Goal: Task Accomplishment & Management: Use online tool/utility

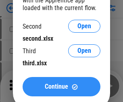
click at [61, 86] on span "Continue" at bounding box center [56, 86] width 23 height 6
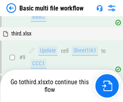
scroll to position [280, 0]
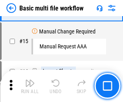
click at [30, 86] on img "button" at bounding box center [30, 83] width 10 height 10
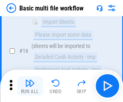
click at [30, 86] on img "button" at bounding box center [30, 83] width 10 height 10
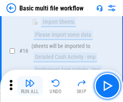
scroll to position [535, 0]
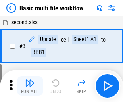
click at [30, 86] on img "button" at bounding box center [30, 83] width 10 height 10
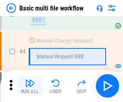
click at [30, 86] on img "button" at bounding box center [30, 83] width 10 height 10
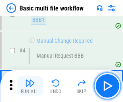
click at [30, 86] on img "button" at bounding box center [30, 83] width 10 height 10
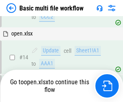
scroll to position [478, 0]
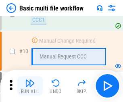
click at [30, 86] on img "button" at bounding box center [30, 83] width 10 height 10
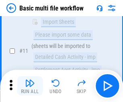
click at [30, 86] on img "button" at bounding box center [30, 83] width 10 height 10
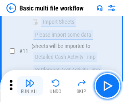
scroll to position [377, 0]
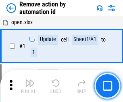
scroll to position [30, 0]
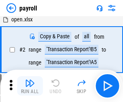
click at [30, 86] on img "button" at bounding box center [30, 83] width 10 height 10
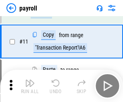
scroll to position [58, 0]
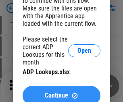
click at [61, 92] on span "Continue" at bounding box center [56, 95] width 23 height 6
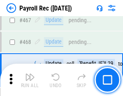
scroll to position [4284, 0]
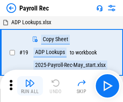
click at [30, 86] on img "button" at bounding box center [30, 83] width 10 height 10
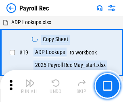
scroll to position [49, 0]
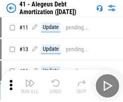
click at [30, 86] on img "button" at bounding box center [30, 83] width 10 height 10
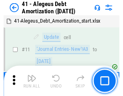
scroll to position [99, 0]
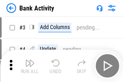
click at [30, 66] on img "button" at bounding box center [30, 63] width 10 height 10
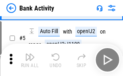
scroll to position [43, 0]
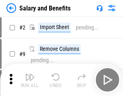
click at [30, 80] on img "button" at bounding box center [30, 77] width 10 height 10
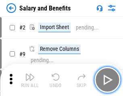
scroll to position [11, 0]
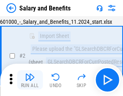
click at [30, 80] on img "button" at bounding box center [30, 77] width 10 height 10
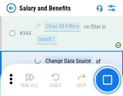
scroll to position [3764, 0]
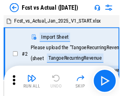
scroll to position [10, 0]
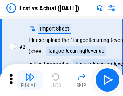
click at [30, 80] on img "button" at bounding box center [30, 77] width 10 height 10
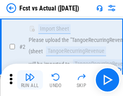
click at [30, 80] on img "button" at bounding box center [30, 77] width 10 height 10
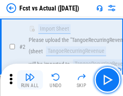
scroll to position [75, 0]
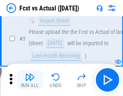
click at [30, 80] on img "button" at bounding box center [30, 77] width 10 height 10
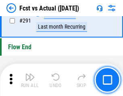
scroll to position [3805, 0]
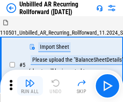
click at [30, 80] on img "button" at bounding box center [30, 83] width 10 height 10
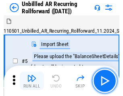
scroll to position [17, 0]
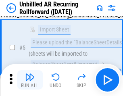
click at [30, 80] on img "button" at bounding box center [30, 77] width 10 height 10
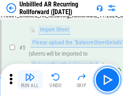
scroll to position [76, 0]
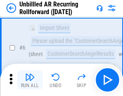
click at [30, 80] on img "button" at bounding box center [30, 77] width 10 height 10
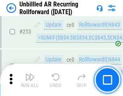
scroll to position [2731, 0]
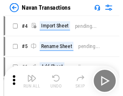
scroll to position [13, 0]
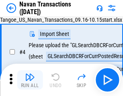
click at [30, 80] on img "button" at bounding box center [30, 77] width 10 height 10
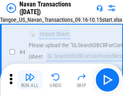
click at [30, 80] on img "button" at bounding box center [30, 77] width 10 height 10
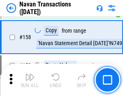
scroll to position [2606, 0]
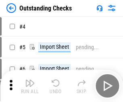
click at [30, 80] on img "button" at bounding box center [30, 83] width 10 height 10
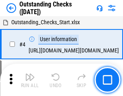
scroll to position [34, 0]
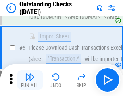
click at [30, 80] on img "button" at bounding box center [30, 77] width 10 height 10
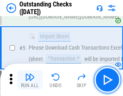
scroll to position [84, 0]
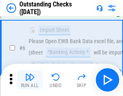
click at [30, 80] on img "button" at bounding box center [30, 77] width 10 height 10
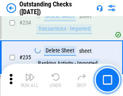
scroll to position [2441, 0]
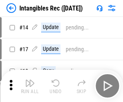
click at [30, 86] on img "button" at bounding box center [30, 83] width 10 height 10
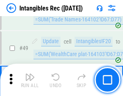
scroll to position [313, 0]
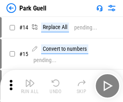
click at [30, 80] on img "button" at bounding box center [30, 83] width 10 height 10
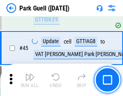
scroll to position [1005, 0]
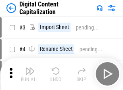
click at [30, 68] on img "button" at bounding box center [30, 71] width 10 height 10
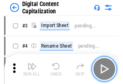
scroll to position [23, 0]
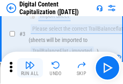
click at [30, 68] on img "button" at bounding box center [30, 65] width 10 height 10
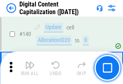
scroll to position [853, 0]
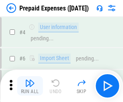
click at [30, 80] on img "button" at bounding box center [30, 83] width 10 height 10
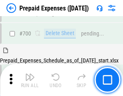
scroll to position [2163, 0]
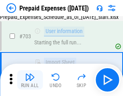
click at [30, 80] on img "button" at bounding box center [30, 77] width 10 height 10
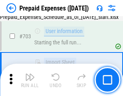
scroll to position [2210, 0]
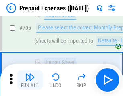
click at [30, 80] on img "button" at bounding box center [30, 77] width 10 height 10
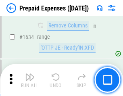
scroll to position [7827, 0]
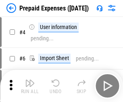
click at [30, 86] on img "button" at bounding box center [30, 83] width 10 height 10
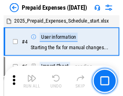
scroll to position [35, 0]
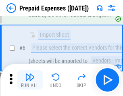
click at [30, 80] on img "button" at bounding box center [30, 77] width 10 height 10
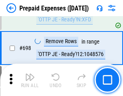
scroll to position [2799, 0]
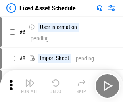
click at [30, 86] on img "button" at bounding box center [30, 83] width 10 height 10
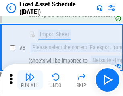
click at [30, 80] on img "button" at bounding box center [30, 77] width 10 height 10
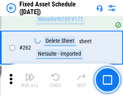
scroll to position [2562, 0]
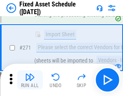
click at [30, 80] on img "button" at bounding box center [30, 77] width 10 height 10
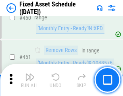
scroll to position [3594, 0]
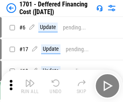
click at [30, 86] on img "button" at bounding box center [30, 83] width 10 height 10
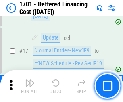
scroll to position [96, 0]
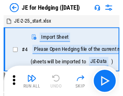
scroll to position [1, 0]
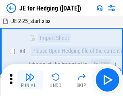
click at [30, 80] on img "button" at bounding box center [30, 77] width 10 height 10
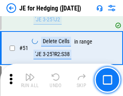
scroll to position [521, 0]
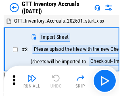
scroll to position [1, 0]
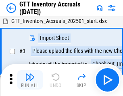
click at [30, 80] on img "button" at bounding box center [30, 77] width 10 height 10
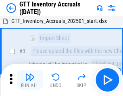
click at [30, 80] on img "button" at bounding box center [30, 77] width 10 height 10
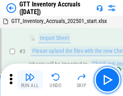
scroll to position [52, 0]
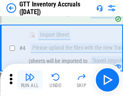
click at [30, 80] on img "button" at bounding box center [30, 77] width 10 height 10
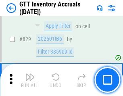
scroll to position [6102, 0]
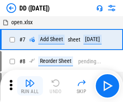
click at [30, 86] on img "button" at bounding box center [30, 83] width 10 height 10
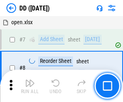
scroll to position [78, 0]
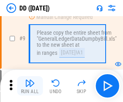
click at [30, 86] on img "button" at bounding box center [30, 83] width 10 height 10
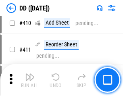
scroll to position [3597, 0]
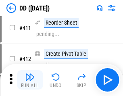
click at [30, 80] on img "button" at bounding box center [30, 77] width 10 height 10
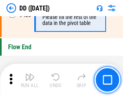
scroll to position [3848, 0]
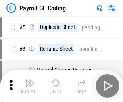
click at [30, 86] on img "button" at bounding box center [30, 83] width 10 height 10
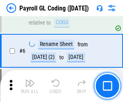
scroll to position [96, 0]
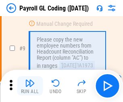
click at [30, 86] on img "button" at bounding box center [30, 83] width 10 height 10
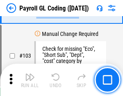
scroll to position [1886, 0]
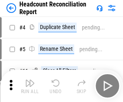
click at [30, 86] on img "button" at bounding box center [30, 83] width 10 height 10
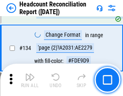
scroll to position [966, 0]
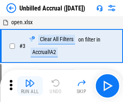
click at [30, 86] on img "button" at bounding box center [30, 83] width 10 height 10
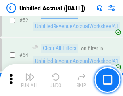
scroll to position [839, 0]
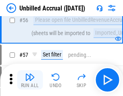
click at [30, 80] on img "button" at bounding box center [30, 77] width 10 height 10
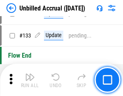
scroll to position [2395, 0]
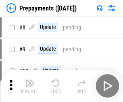
click at [30, 86] on img "button" at bounding box center [30, 83] width 10 height 10
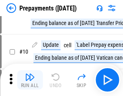
scroll to position [50, 0]
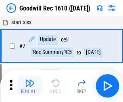
click at [30, 86] on img "button" at bounding box center [30, 83] width 10 height 10
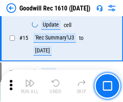
scroll to position [137, 0]
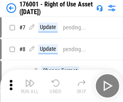
click at [30, 86] on img "button" at bounding box center [30, 83] width 10 height 10
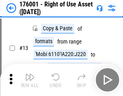
scroll to position [52, 0]
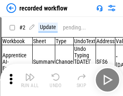
click at [30, 80] on img "button" at bounding box center [30, 77] width 10 height 10
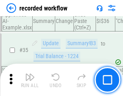
scroll to position [2513, 0]
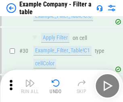
scroll to position [736, 0]
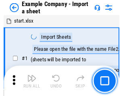
scroll to position [12, 0]
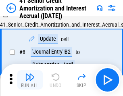
click at [30, 80] on img "button" at bounding box center [30, 77] width 10 height 10
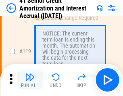
click at [30, 80] on img "button" at bounding box center [30, 77] width 10 height 10
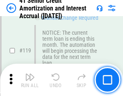
scroll to position [759, 0]
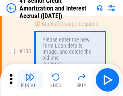
click at [30, 80] on img "button" at bounding box center [30, 77] width 10 height 10
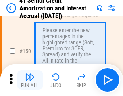
click at [30, 80] on img "button" at bounding box center [30, 77] width 10 height 10
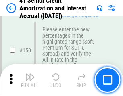
scroll to position [925, 0]
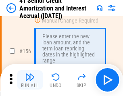
click at [30, 80] on img "button" at bounding box center [30, 77] width 10 height 10
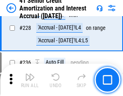
scroll to position [1800, 0]
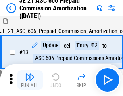
click at [30, 80] on img "button" at bounding box center [30, 77] width 10 height 10
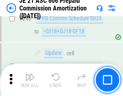
scroll to position [1479, 0]
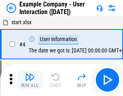
click at [30, 80] on img "button" at bounding box center [30, 77] width 10 height 10
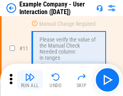
click at [30, 80] on img "button" at bounding box center [30, 77] width 10 height 10
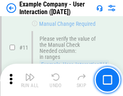
scroll to position [174, 0]
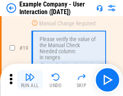
click at [30, 80] on img "button" at bounding box center [30, 77] width 10 height 10
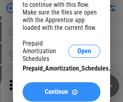
click at [61, 92] on span "Continue" at bounding box center [56, 91] width 23 height 6
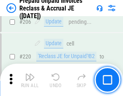
scroll to position [1042, 0]
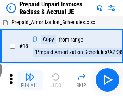
click at [30, 80] on img "button" at bounding box center [30, 77] width 10 height 10
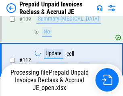
scroll to position [656, 0]
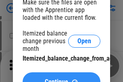
click at [61, 78] on span "Continue" at bounding box center [56, 81] width 23 height 6
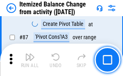
scroll to position [786, 0]
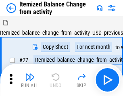
scroll to position [12, 0]
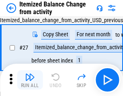
click at [30, 80] on img "button" at bounding box center [30, 77] width 10 height 10
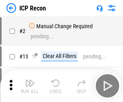
scroll to position [4, 0]
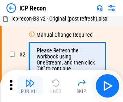
click at [30, 86] on img "button" at bounding box center [30, 83] width 10 height 10
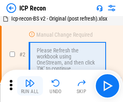
click at [30, 86] on img "button" at bounding box center [30, 83] width 10 height 10
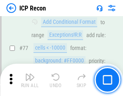
scroll to position [722, 0]
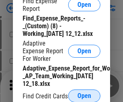
click at [84, 95] on span "Open" at bounding box center [84, 95] width 14 height 6
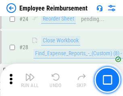
scroll to position [376, 0]
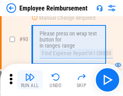
click at [30, 80] on img "button" at bounding box center [30, 77] width 10 height 10
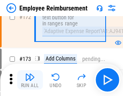
click at [30, 80] on img "button" at bounding box center [30, 77] width 10 height 10
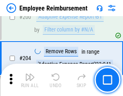
scroll to position [2034, 0]
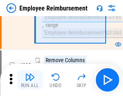
click at [30, 80] on img "button" at bounding box center [30, 77] width 10 height 10
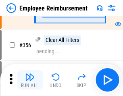
click at [30, 80] on img "button" at bounding box center [30, 77] width 10 height 10
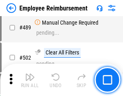
scroll to position [5110, 0]
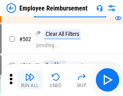
click at [30, 80] on img "button" at bounding box center [30, 77] width 10 height 10
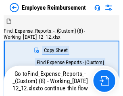
scroll to position [27, 0]
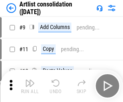
click at [30, 86] on img "button" at bounding box center [30, 83] width 10 height 10
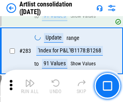
scroll to position [3325, 0]
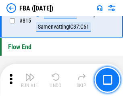
scroll to position [7197, 0]
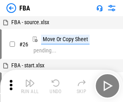
scroll to position [8, 0]
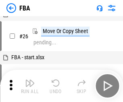
click at [30, 86] on img "button" at bounding box center [30, 83] width 10 height 10
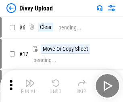
click at [30, 86] on img "button" at bounding box center [30, 83] width 10 height 10
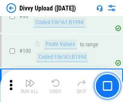
scroll to position [673, 0]
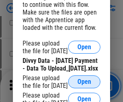
click at [84, 85] on span "Open" at bounding box center [84, 81] width 14 height 6
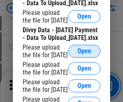
click at [84, 54] on span "Open" at bounding box center [84, 51] width 14 height 6
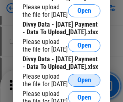
click at [84, 77] on span "Open" at bounding box center [84, 80] width 14 height 6
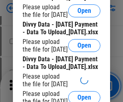
scroll to position [933, 0]
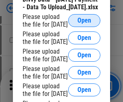
click at [84, 24] on span "Open" at bounding box center [84, 20] width 14 height 6
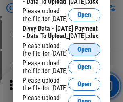
click at [84, 51] on span "Open" at bounding box center [84, 49] width 14 height 6
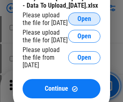
click at [84, 22] on span "Open" at bounding box center [84, 19] width 14 height 6
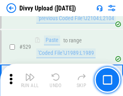
scroll to position [4152, 0]
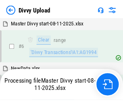
scroll to position [673, 0]
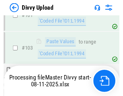
scroll to position [888, 0]
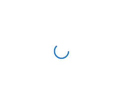
scroll to position [673, 0]
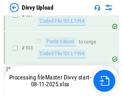
scroll to position [888, 0]
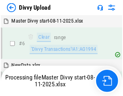
scroll to position [673, 0]
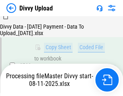
scroll to position [1737, 0]
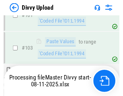
scroll to position [888, 0]
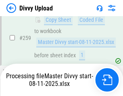
scroll to position [2161, 0]
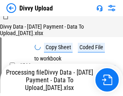
scroll to position [1737, 0]
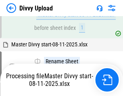
scroll to position [2586, 0]
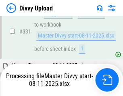
scroll to position [2763, 0]
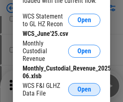
click at [84, 89] on span "Open" at bounding box center [84, 89] width 14 height 6
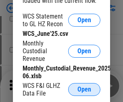
click at [84, 89] on span "Open" at bounding box center [84, 89] width 14 height 6
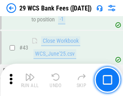
scroll to position [328, 0]
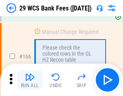
click at [30, 80] on img "button" at bounding box center [30, 77] width 10 height 10
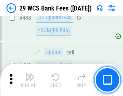
scroll to position [3893, 0]
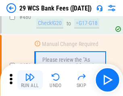
click at [30, 80] on img "button" at bounding box center [30, 77] width 10 height 10
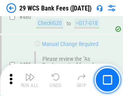
scroll to position [4145, 0]
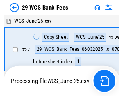
scroll to position [1, 0]
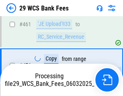
scroll to position [4136, 0]
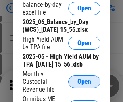
click at [84, 85] on span "Open" at bounding box center [84, 81] width 14 height 6
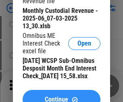
click at [61, 96] on span "Continue" at bounding box center [56, 99] width 23 height 6
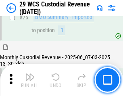
scroll to position [840, 0]
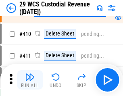
click at [30, 80] on img "button" at bounding box center [30, 77] width 10 height 10
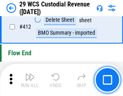
scroll to position [3839, 0]
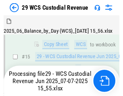
scroll to position [182, 0]
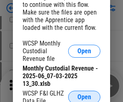
click at [84, 95] on span "Open" at bounding box center [84, 97] width 14 height 6
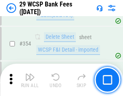
scroll to position [2672, 0]
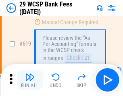
click at [30, 80] on img "button" at bounding box center [30, 77] width 10 height 10
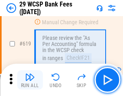
scroll to position [4375, 0]
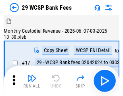
scroll to position [19, 0]
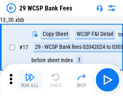
click at [30, 80] on img "button" at bounding box center [30, 77] width 10 height 10
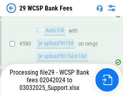
scroll to position [4079, 0]
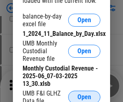
click at [84, 95] on span "Open" at bounding box center [84, 97] width 14 height 6
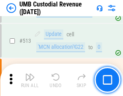
scroll to position [3888, 0]
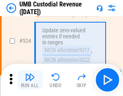
click at [30, 80] on img "button" at bounding box center [30, 77] width 10 height 10
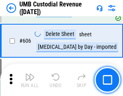
scroll to position [4640, 0]
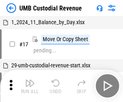
scroll to position [6, 0]
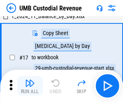
click at [30, 86] on img "button" at bounding box center [30, 83] width 10 height 10
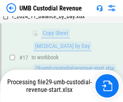
scroll to position [159, 0]
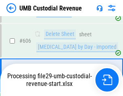
scroll to position [4622, 0]
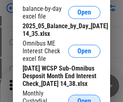
click at [84, 98] on span "Open" at bounding box center [84, 101] width 14 height 6
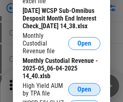
click at [84, 92] on span "Open" at bounding box center [84, 89] width 14 height 6
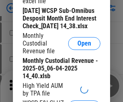
scroll to position [154, 0]
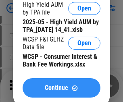
click at [61, 91] on span "Continue" at bounding box center [56, 87] width 23 height 6
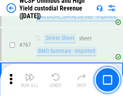
scroll to position [6551, 0]
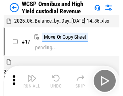
scroll to position [4, 0]
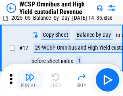
click at [30, 80] on img "button" at bounding box center [30, 77] width 10 height 10
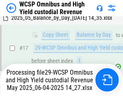
scroll to position [167, 0]
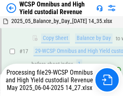
scroll to position [167, 0]
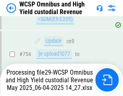
scroll to position [6532, 0]
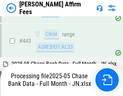
scroll to position [2098, 0]
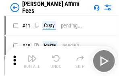
scroll to position [8, 0]
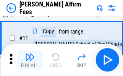
click at [30, 59] on img "button" at bounding box center [30, 57] width 10 height 10
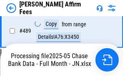
scroll to position [2108, 0]
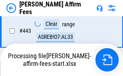
scroll to position [2080, 0]
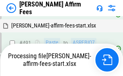
scroll to position [2196, 0]
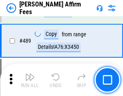
scroll to position [2098, 0]
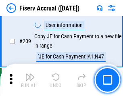
scroll to position [2497, 0]
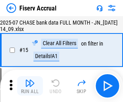
click at [30, 86] on img "button" at bounding box center [30, 83] width 10 height 10
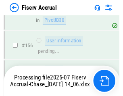
scroll to position [2016, 0]
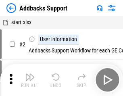
click at [30, 80] on img "button" at bounding box center [30, 77] width 10 height 10
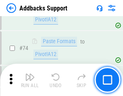
scroll to position [585, 0]
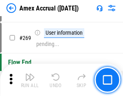
scroll to position [2255, 0]
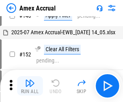
click at [30, 86] on img "button" at bounding box center [30, 83] width 10 height 10
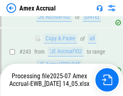
scroll to position [2345, 0]
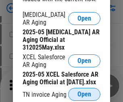
click at [84, 92] on span "Open" at bounding box center [84, 94] width 14 height 6
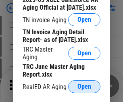
click at [84, 84] on span "Open" at bounding box center [84, 86] width 14 height 6
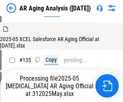
scroll to position [306, 0]
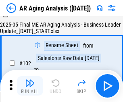
click at [30, 86] on img "button" at bounding box center [30, 83] width 10 height 10
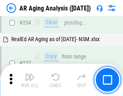
scroll to position [1246, 0]
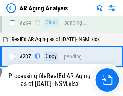
scroll to position [1270, 0]
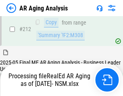
scroll to position [1209, 0]
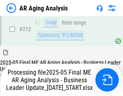
scroll to position [1237, 0]
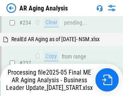
scroll to position [1237, 0]
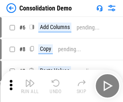
click at [30, 86] on img "button" at bounding box center [30, 83] width 10 height 10
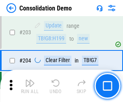
scroll to position [2521, 0]
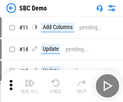
click at [30, 86] on img "button" at bounding box center [30, 83] width 10 height 10
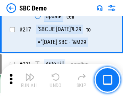
scroll to position [1985, 0]
